Goal: Information Seeking & Learning: Check status

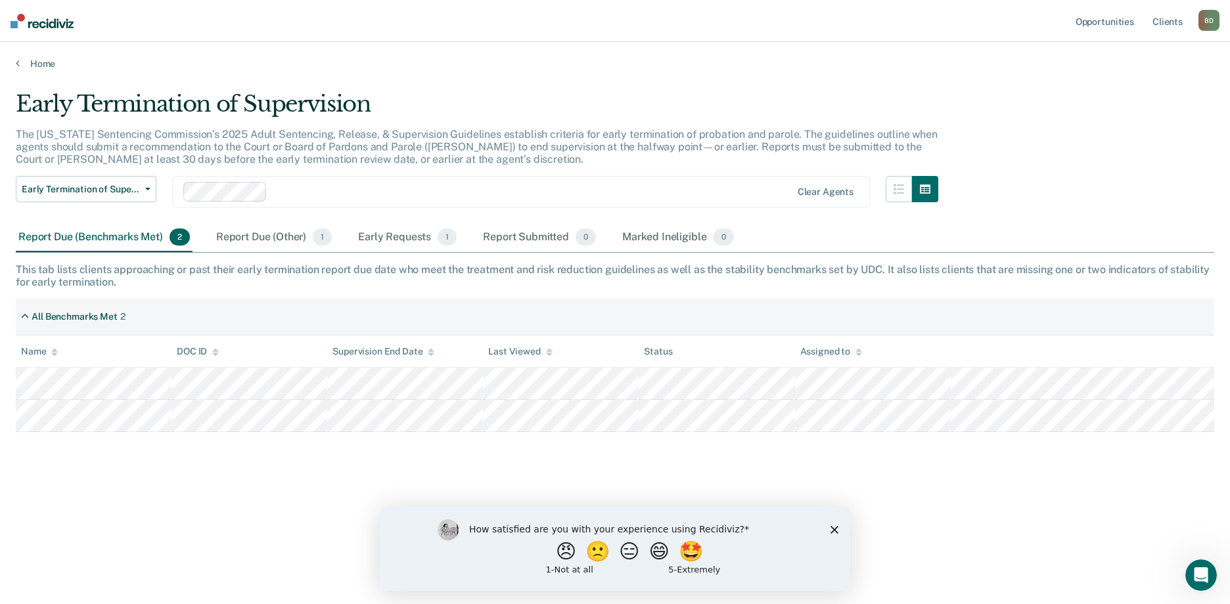
click at [835, 527] on icon "Close survey" at bounding box center [834, 530] width 8 height 8
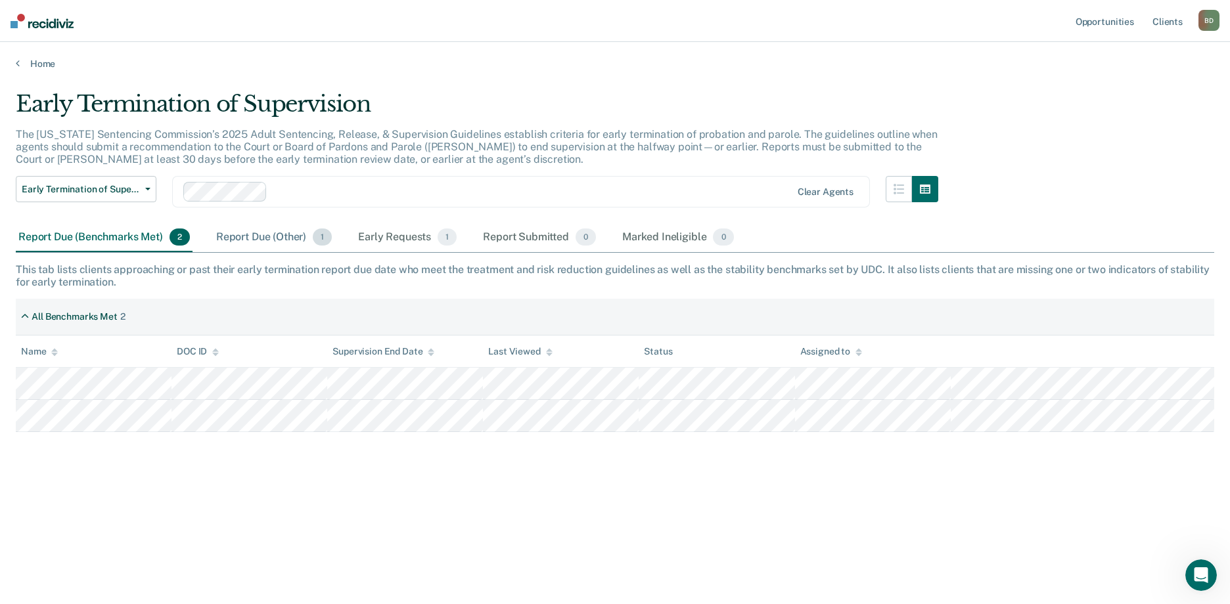
click at [250, 239] on div "Report Due (Other) 1" at bounding box center [273, 237] width 121 height 29
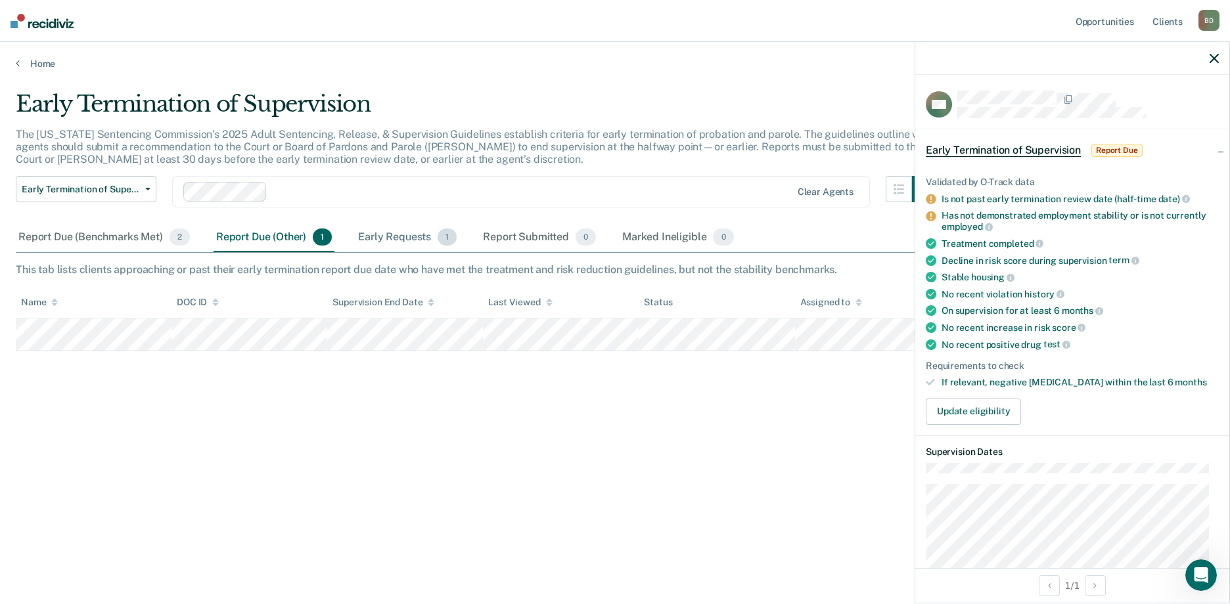
click at [404, 235] on div "Early Requests 1" at bounding box center [407, 237] width 104 height 29
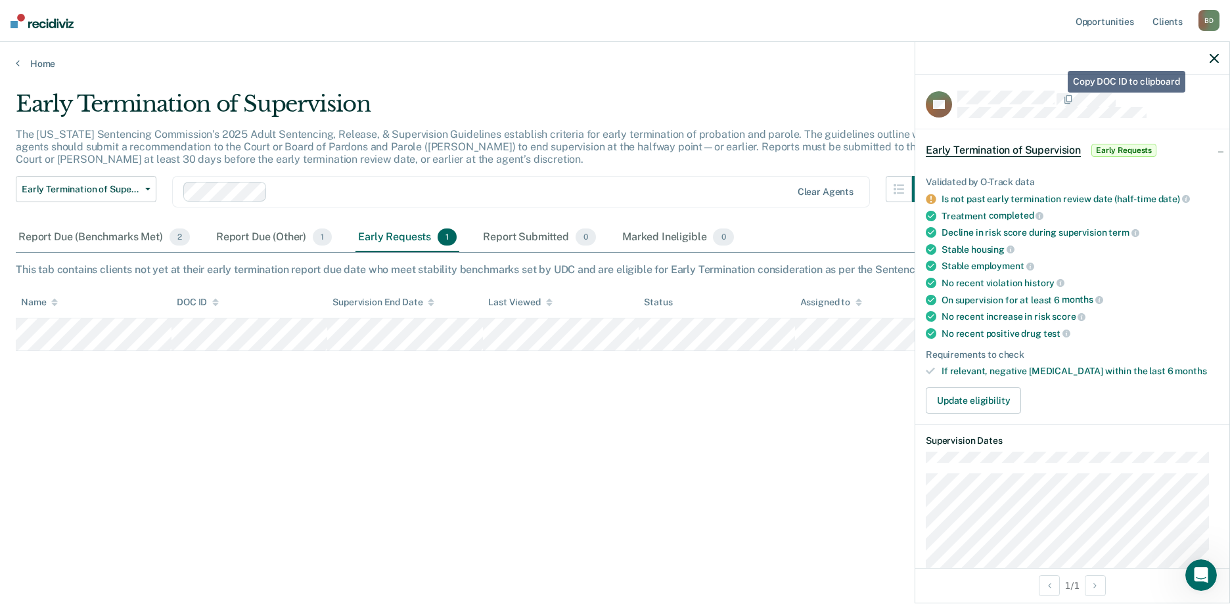
click at [1059, 89] on div "ST Early Termination of Supervision Early Requests Validated by O-Track data Is…" at bounding box center [1072, 321] width 314 height 493
